Goal: Task Accomplishment & Management: Manage account settings

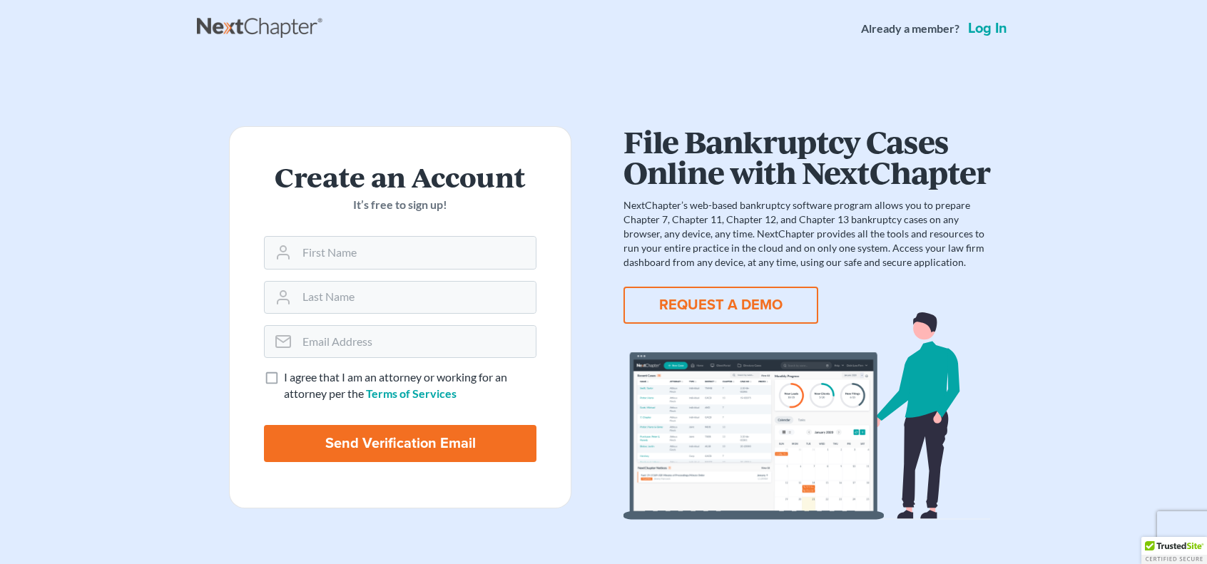
click at [985, 33] on link "Log in" at bounding box center [987, 28] width 45 height 14
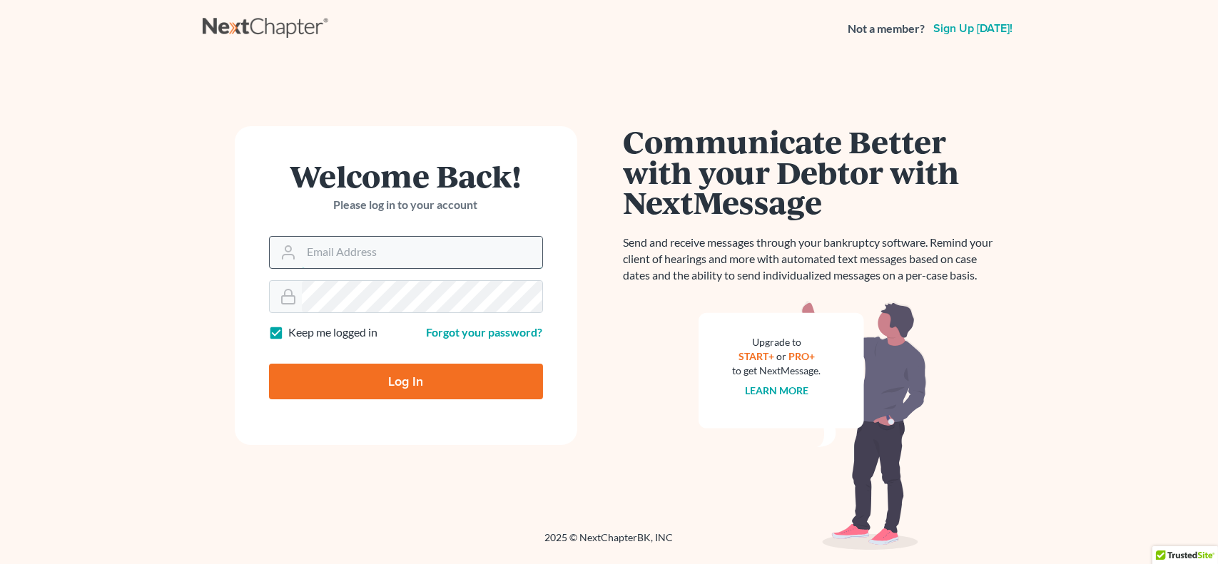
click at [413, 255] on input "Email Address" at bounding box center [422, 252] width 240 height 31
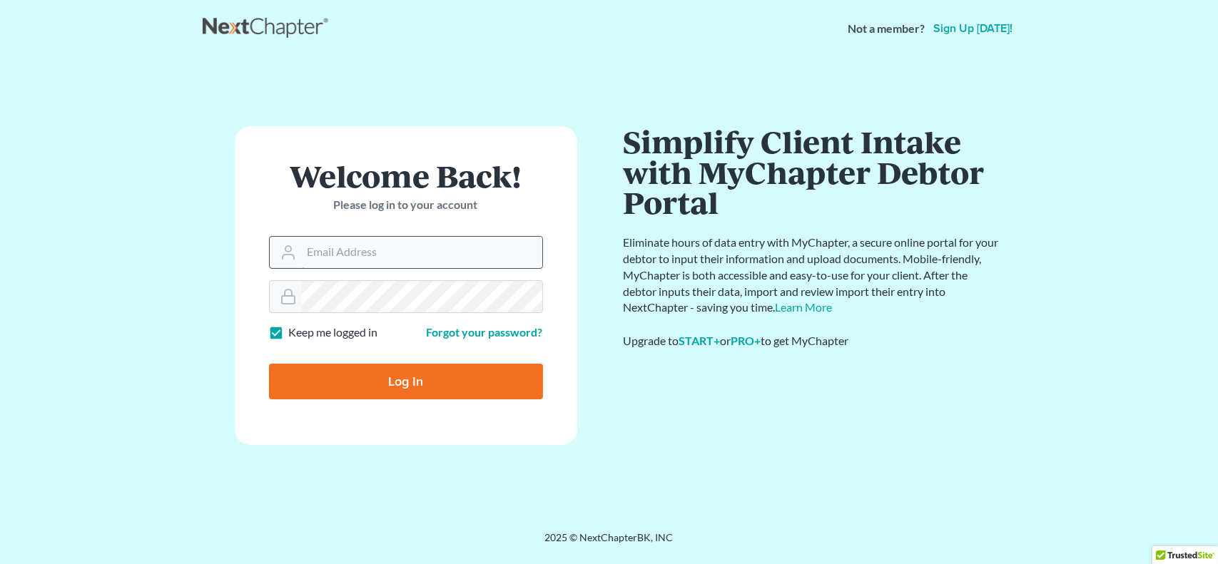
type input "tim.a.hearn@outlook.com"
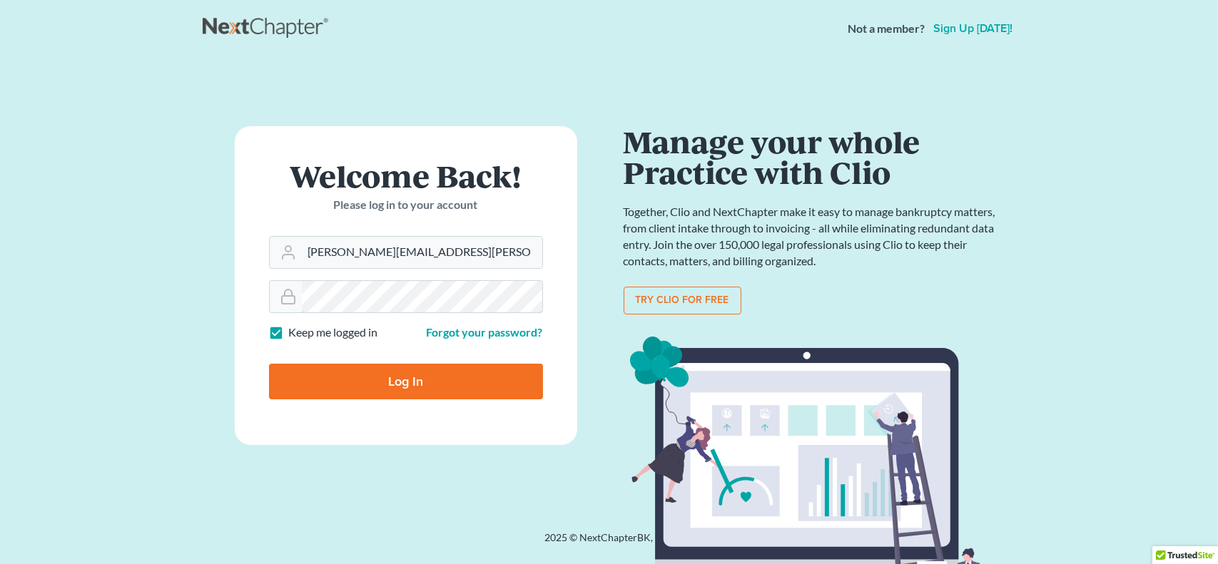
click at [269, 364] on input "Log In" at bounding box center [406, 382] width 274 height 36
type input "Thinking..."
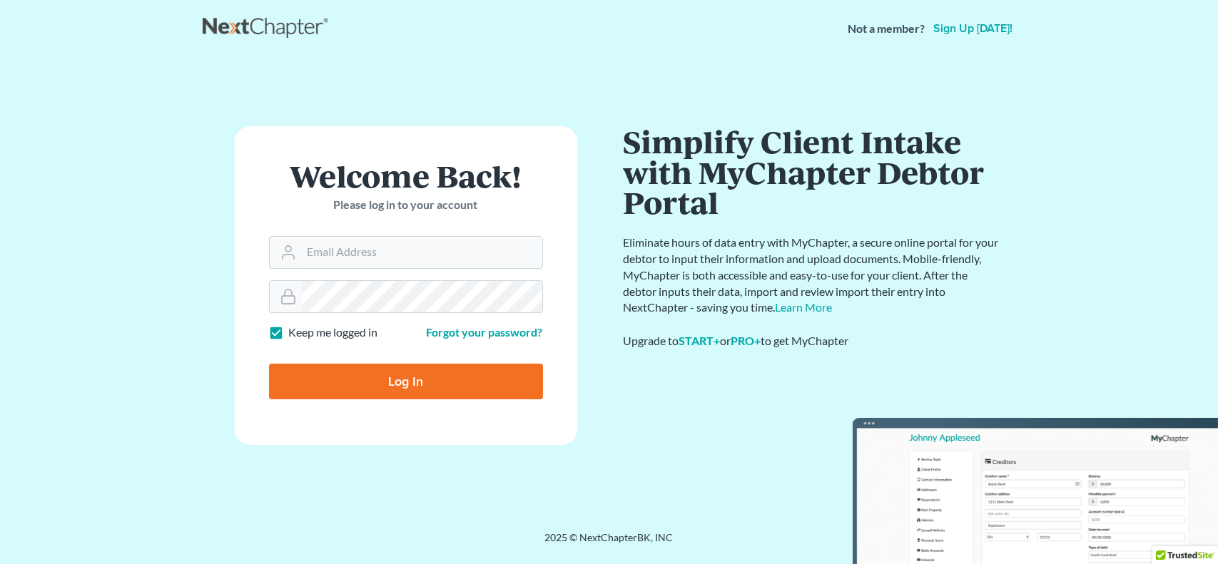
click at [472, 384] on input "Log In" at bounding box center [406, 382] width 274 height 36
type input "Thinking..."
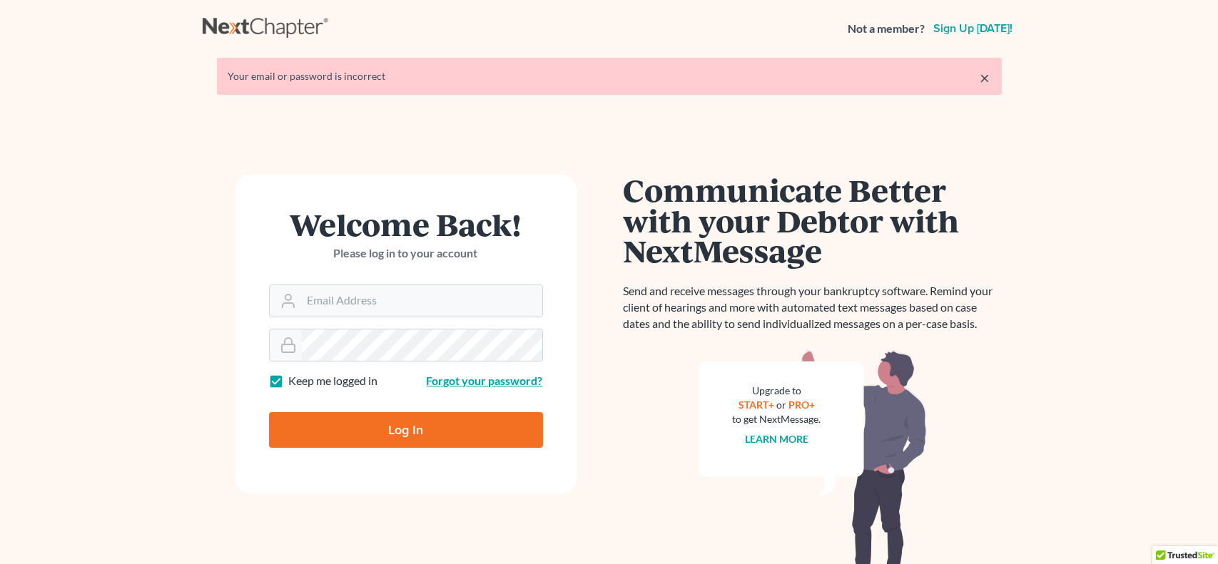
click at [481, 377] on link "Forgot your password?" at bounding box center [485, 381] width 116 height 14
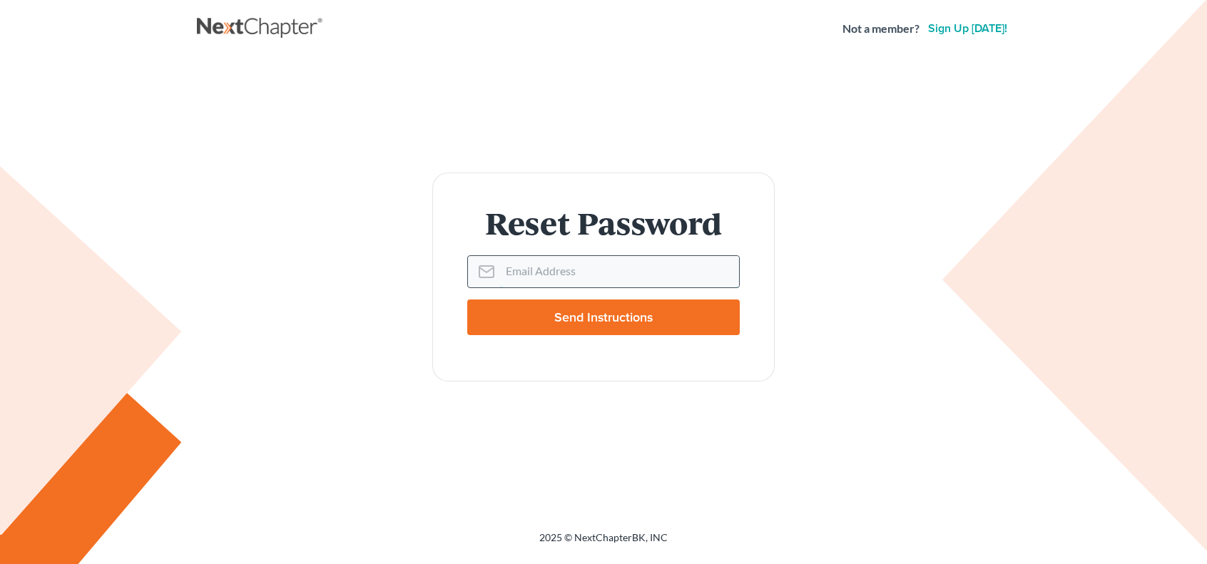
click at [576, 275] on input "Email Address" at bounding box center [619, 271] width 239 height 31
type input "[PERSON_NAME][EMAIL_ADDRESS][PERSON_NAME][DOMAIN_NAME]"
click at [467, 300] on input "Send Instructions" at bounding box center [603, 318] width 272 height 36
